Goal: Task Accomplishment & Management: Use online tool/utility

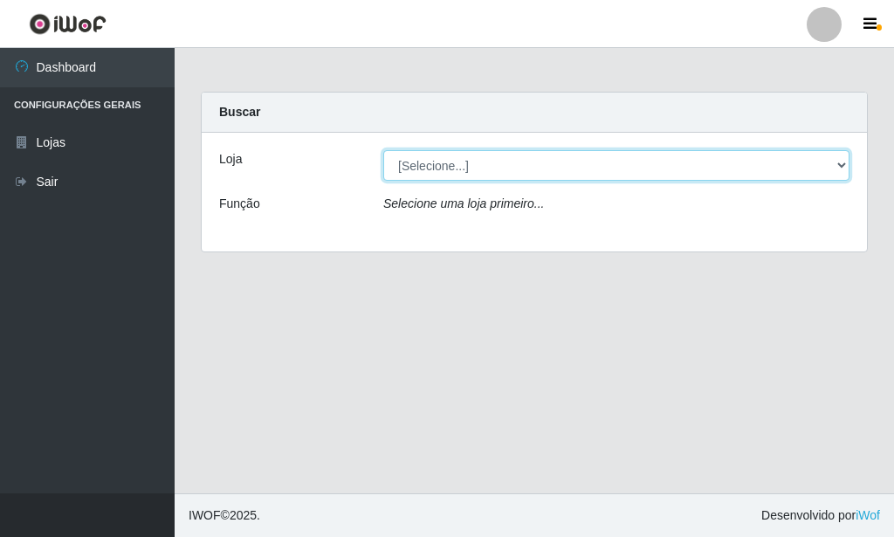
click at [383, 150] on select "[Selecione...] Rede Potiguar 6 - Extremoz" at bounding box center [616, 165] width 466 height 31
click option "Rede Potiguar 6 - Extremoz" at bounding box center [0, 0] width 0 height 0
click at [383, 150] on select "[Selecione...] Rede Potiguar 6 - Extremoz" at bounding box center [616, 165] width 466 height 31
click option "Rede Potiguar 6 - Extremoz" at bounding box center [0, 0] width 0 height 0
click at [383, 150] on select "[Selecione...] Rede Potiguar 6 - Extremoz" at bounding box center [616, 165] width 466 height 31
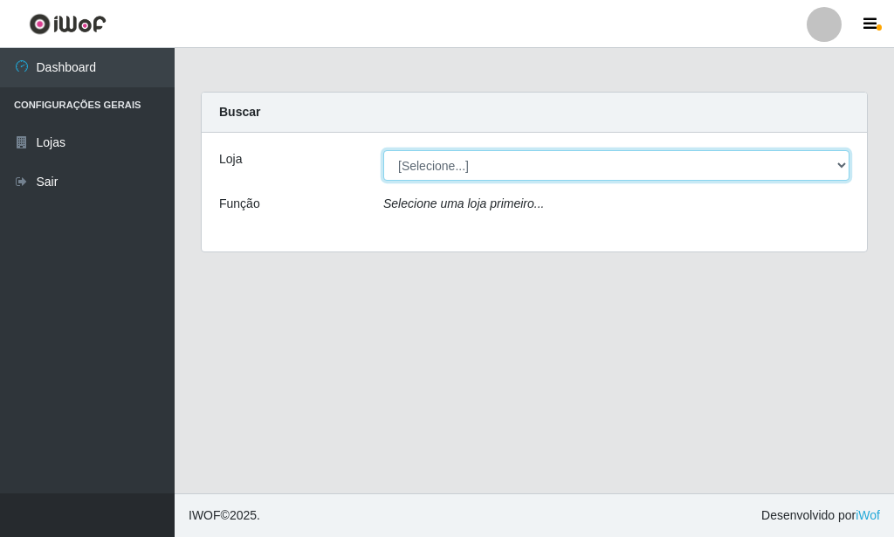
select select "80"
click option "Rede Potiguar 6 - Extremoz" at bounding box center [0, 0] width 0 height 0
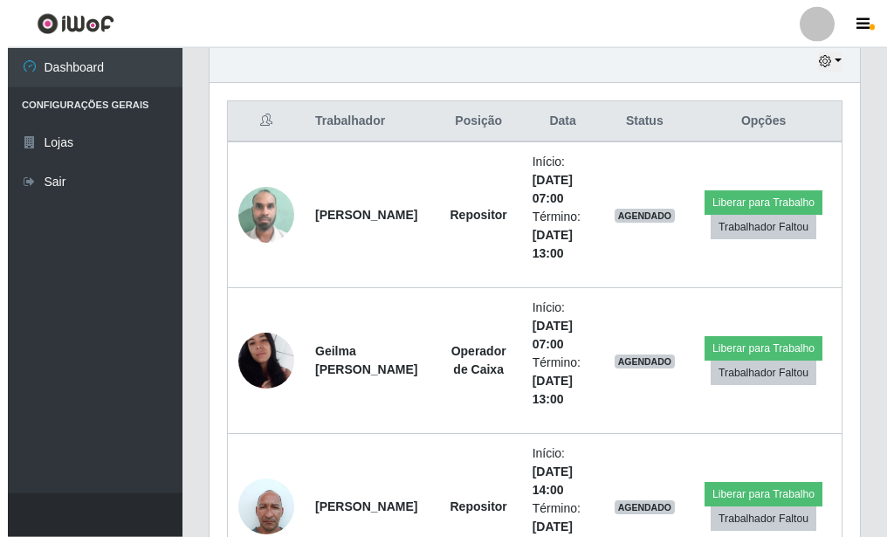
scroll to position [712, 0]
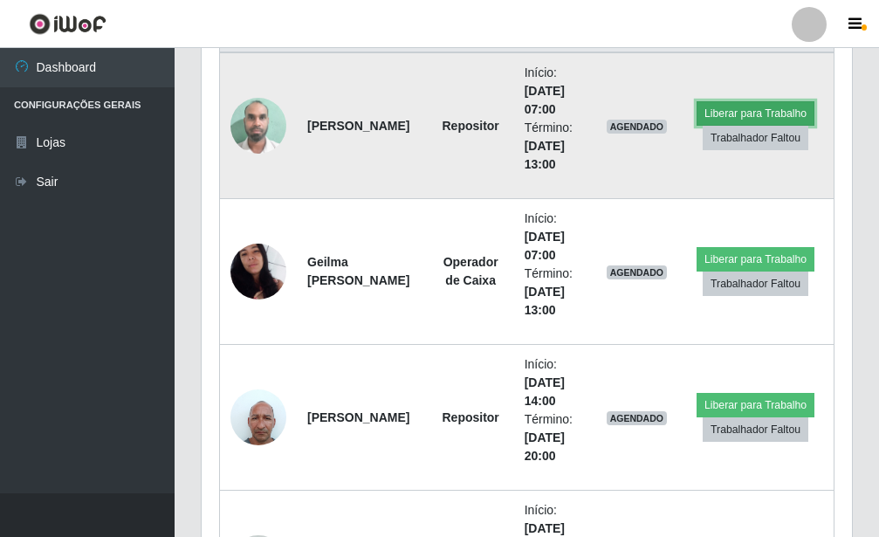
click at [760, 107] on button "Liberar para Trabalho" at bounding box center [756, 113] width 118 height 24
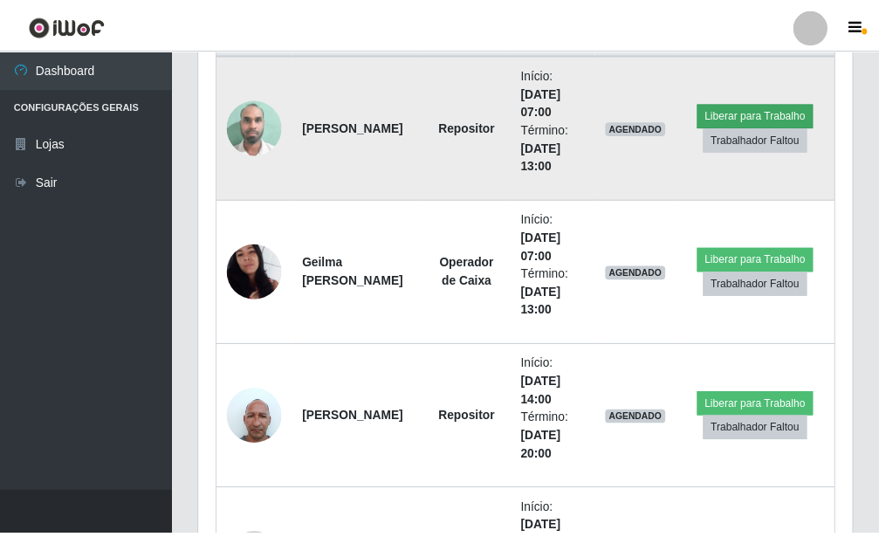
scroll to position [872603, 872315]
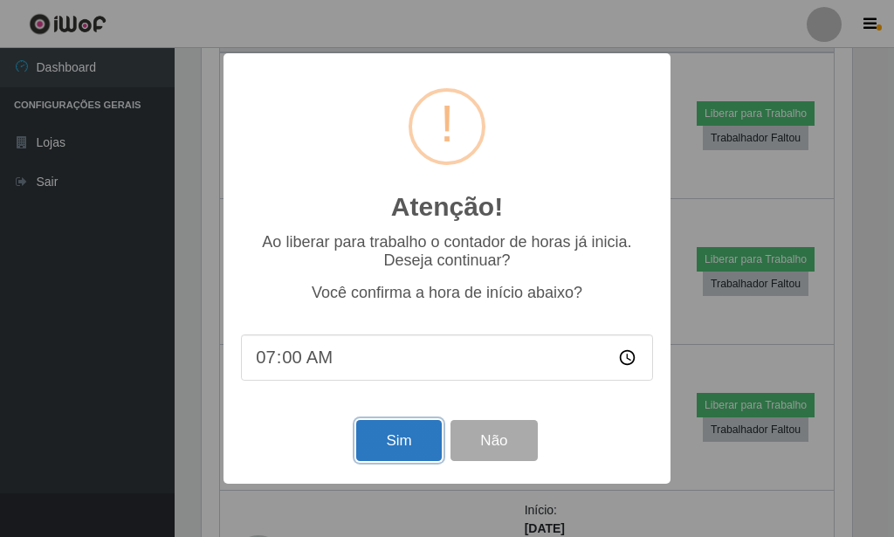
click at [398, 448] on button "Sim" at bounding box center [398, 440] width 85 height 41
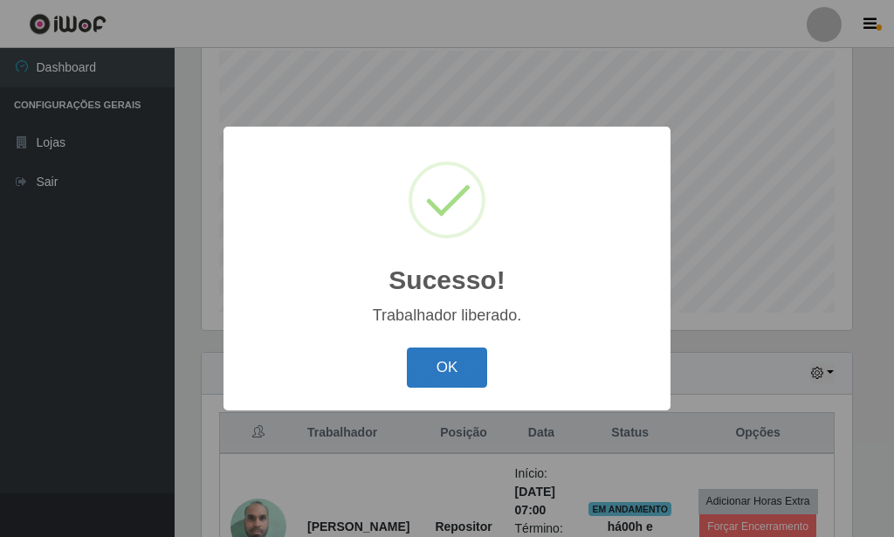
click at [451, 358] on button "OK" at bounding box center [447, 367] width 81 height 41
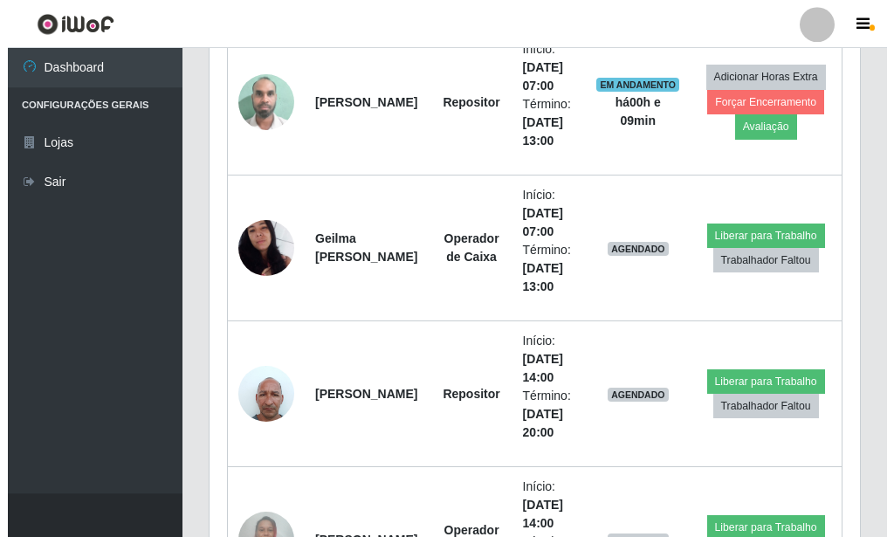
scroll to position [757, 0]
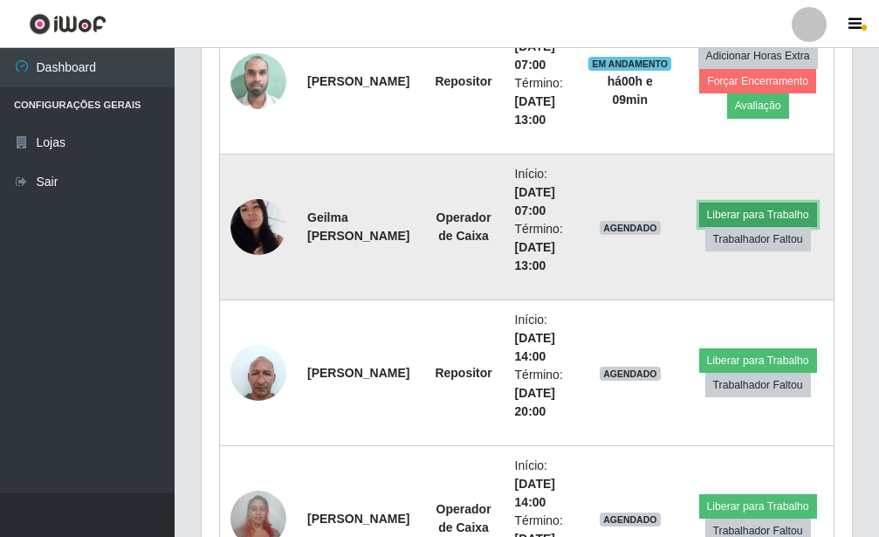
click at [757, 214] on button "Liberar para Trabalho" at bounding box center [758, 215] width 118 height 24
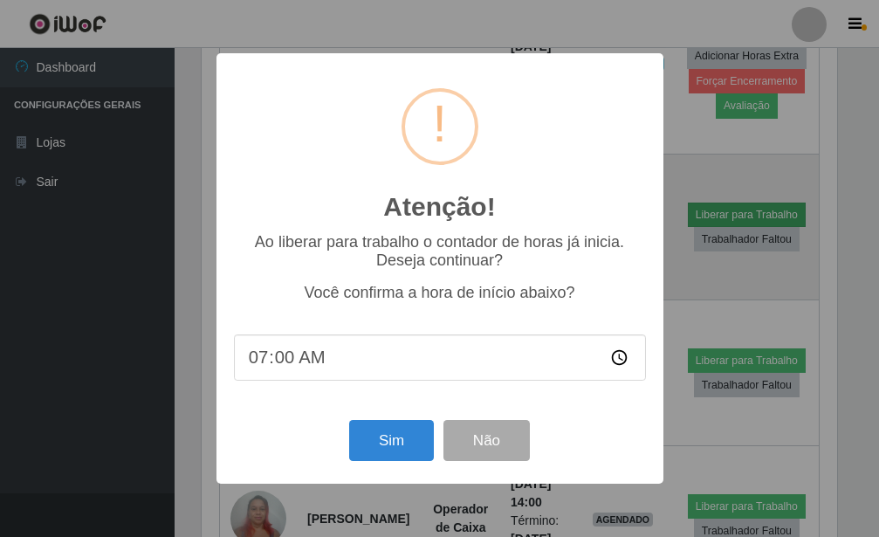
scroll to position [872603, 872315]
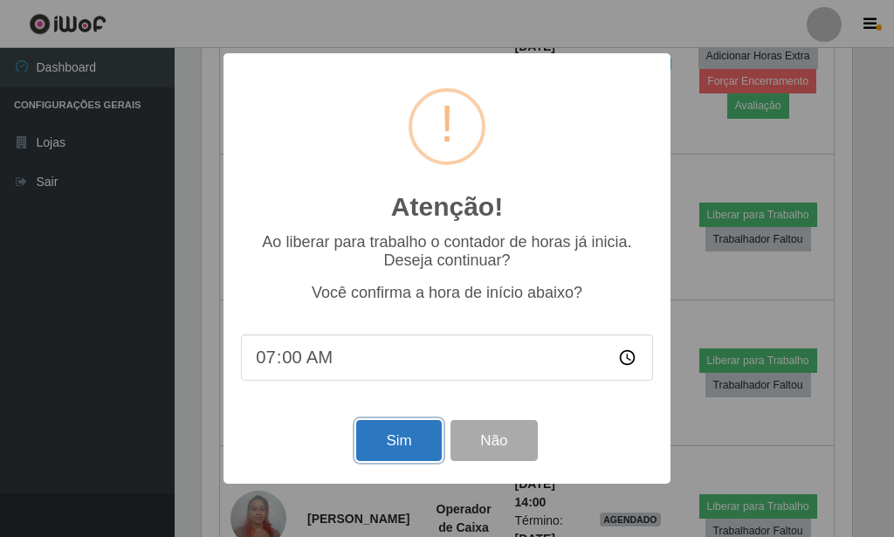
click at [408, 451] on button "Sim" at bounding box center [398, 440] width 85 height 41
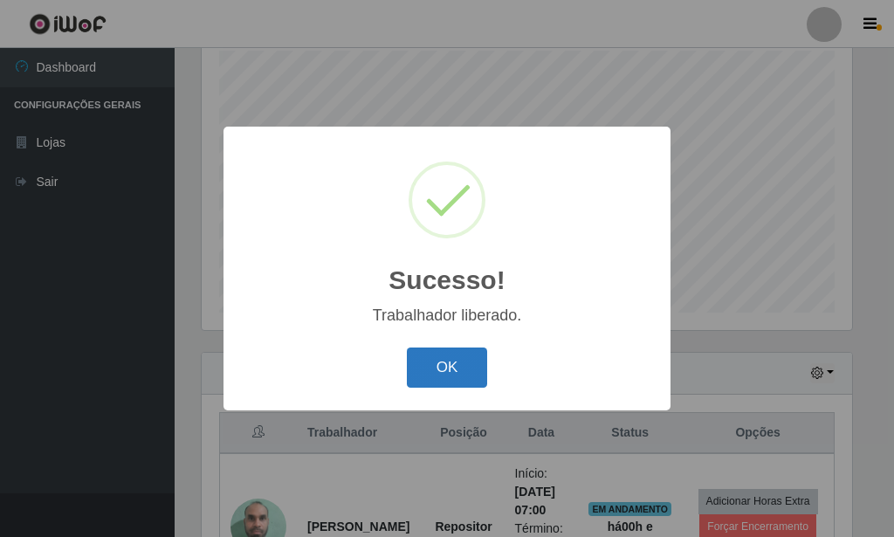
click at [447, 365] on button "OK" at bounding box center [447, 367] width 81 height 41
